Goal: Information Seeking & Learning: Learn about a topic

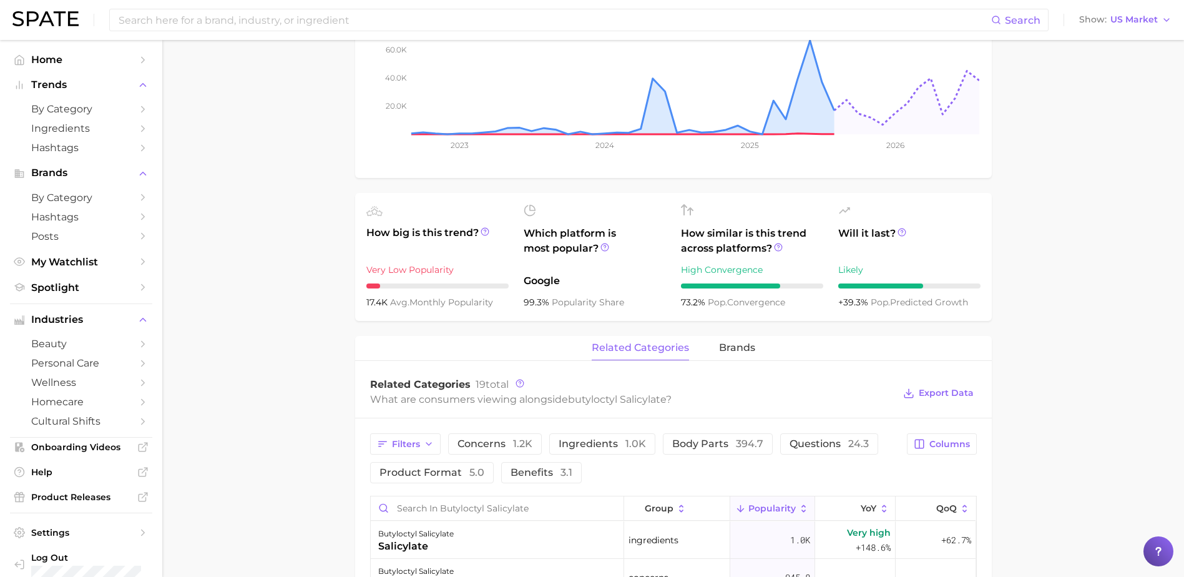
scroll to position [312, 0]
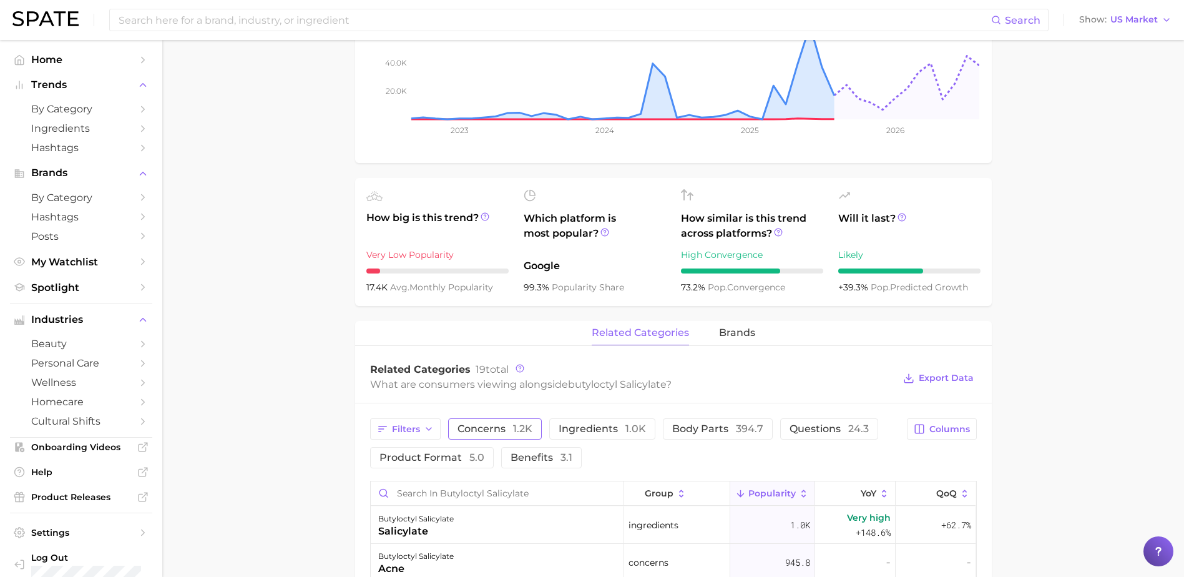
click at [533, 429] on button "concerns 1.2k" at bounding box center [495, 428] width 94 height 21
click at [858, 435] on button "questions 24.3" at bounding box center [847, 428] width 98 height 21
click at [563, 428] on div "Filters concerns 1.2k ingredients 1.0k body parts 394.7 questions 24.3 product …" at bounding box center [635, 443] width 530 height 50
click at [544, 433] on icon "button" at bounding box center [544, 428] width 11 height 11
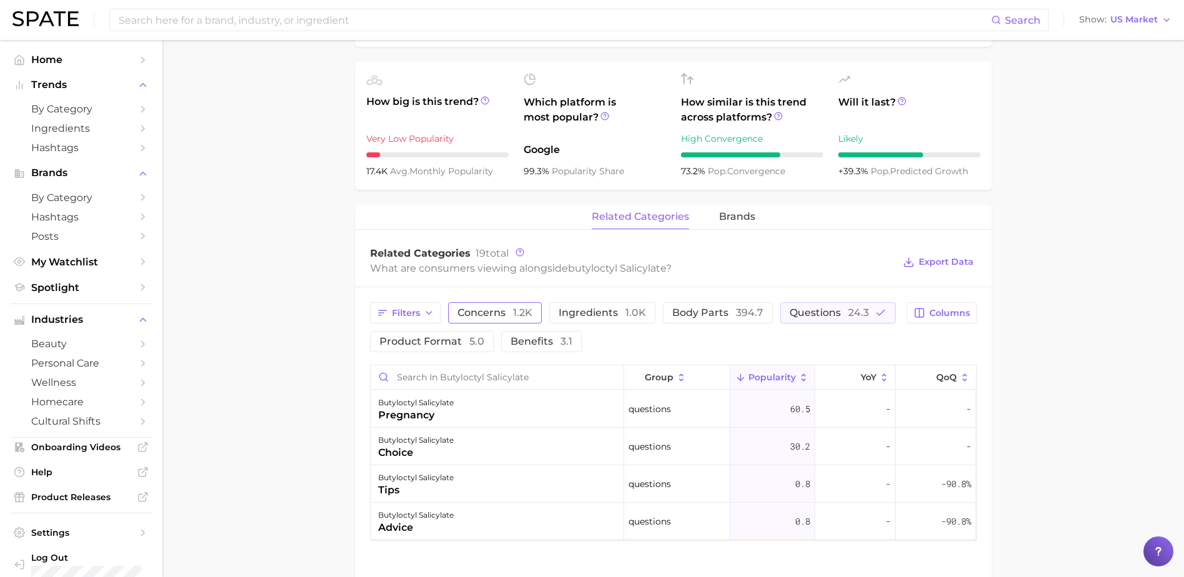
scroll to position [437, 0]
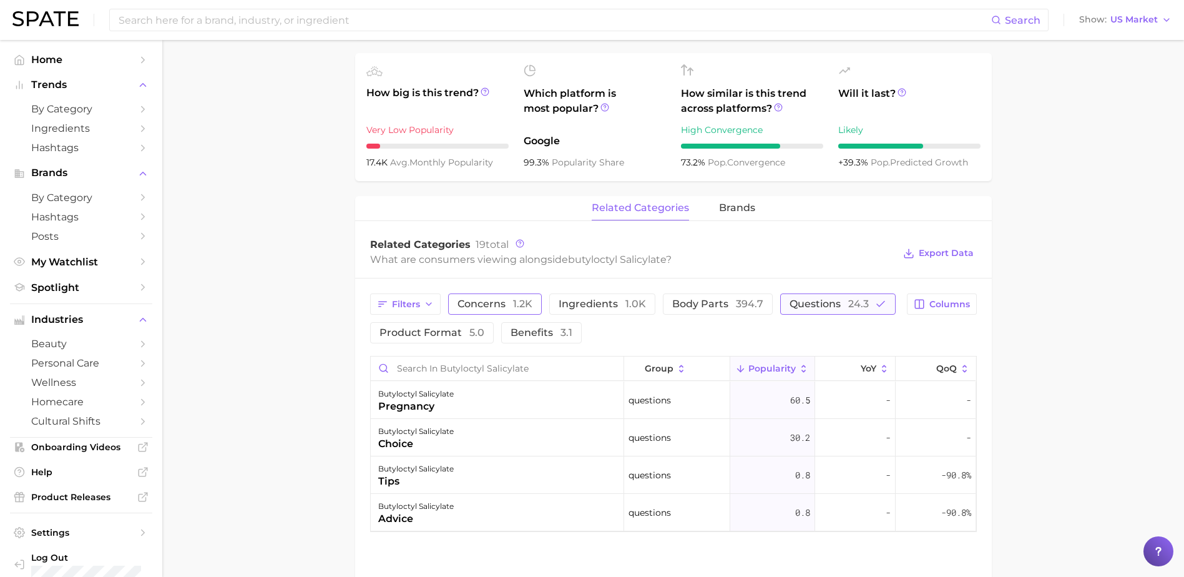
click at [860, 300] on span "24.3" at bounding box center [858, 304] width 21 height 12
click at [482, 330] on span "product format 5.0" at bounding box center [432, 333] width 105 height 10
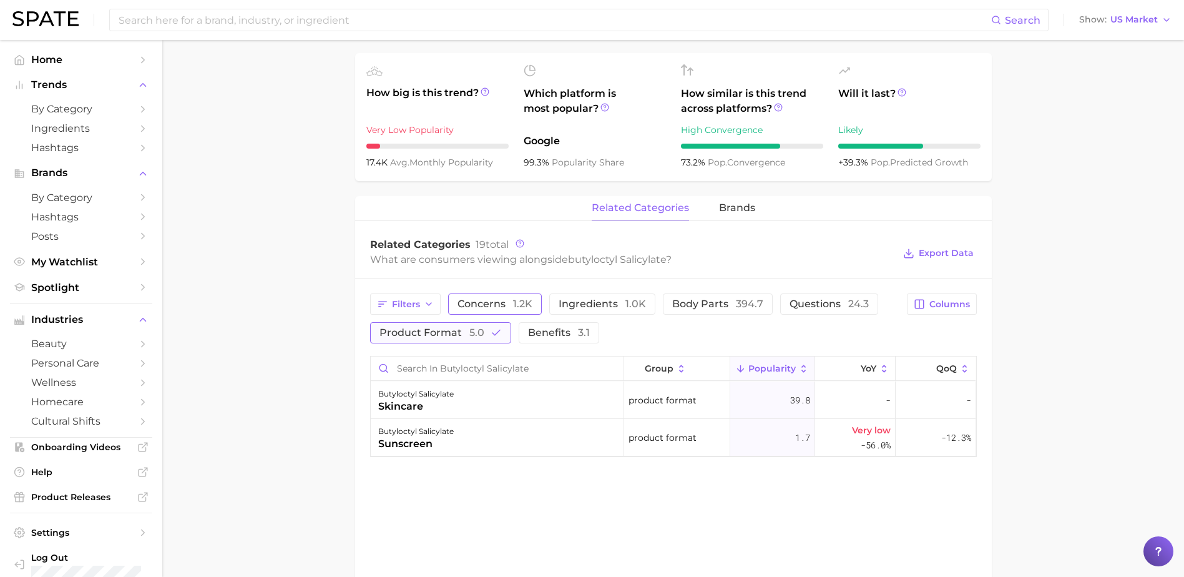
click at [493, 330] on icon "button" at bounding box center [496, 332] width 11 height 11
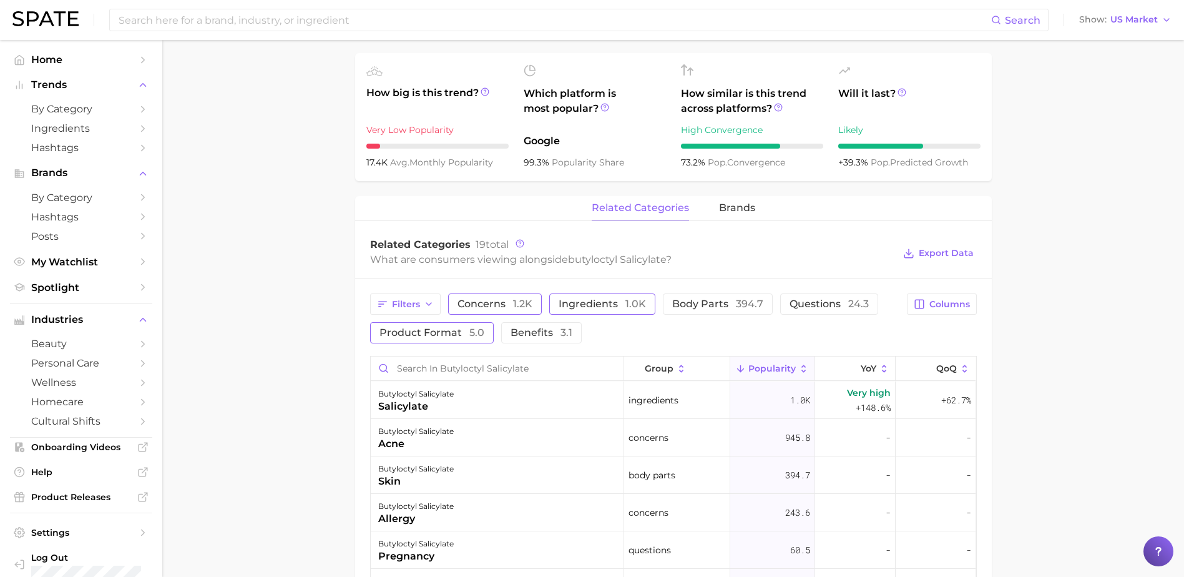
click at [615, 309] on span "ingredients 1.0k" at bounding box center [602, 304] width 87 height 10
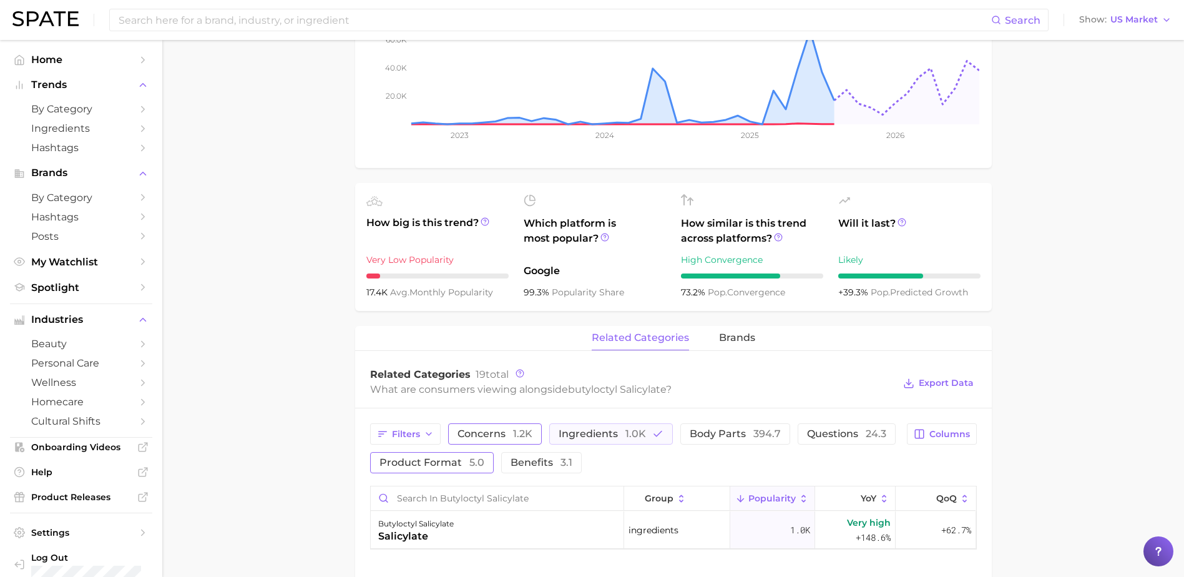
scroll to position [312, 0]
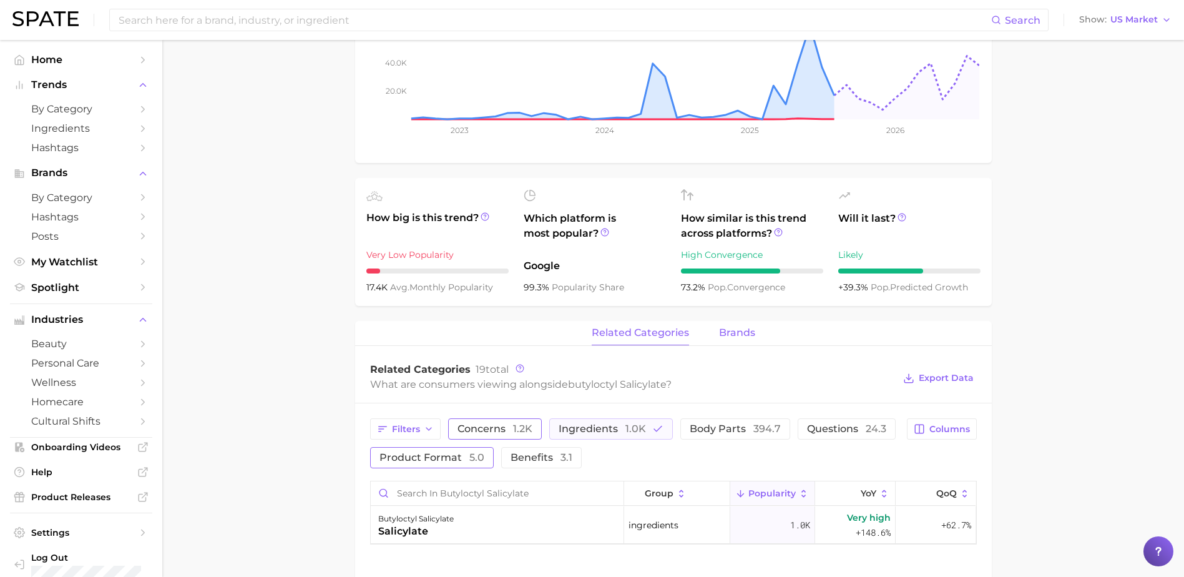
click at [733, 333] on span "brands" at bounding box center [737, 332] width 36 height 11
